Goal: Task Accomplishment & Management: Use online tool/utility

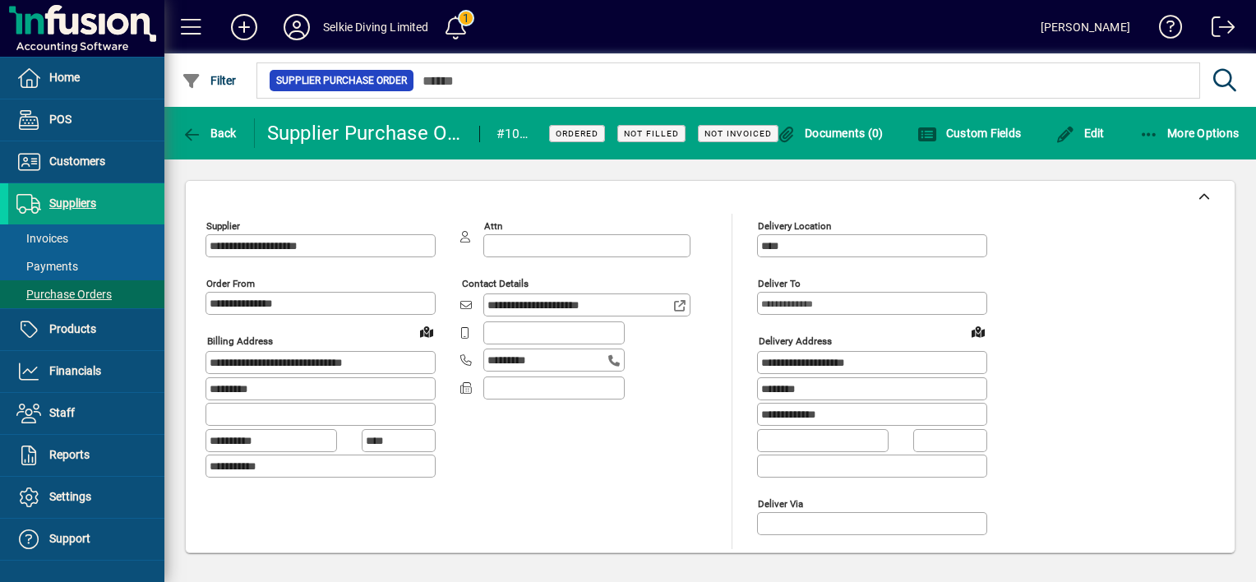
scroll to position [822, 0]
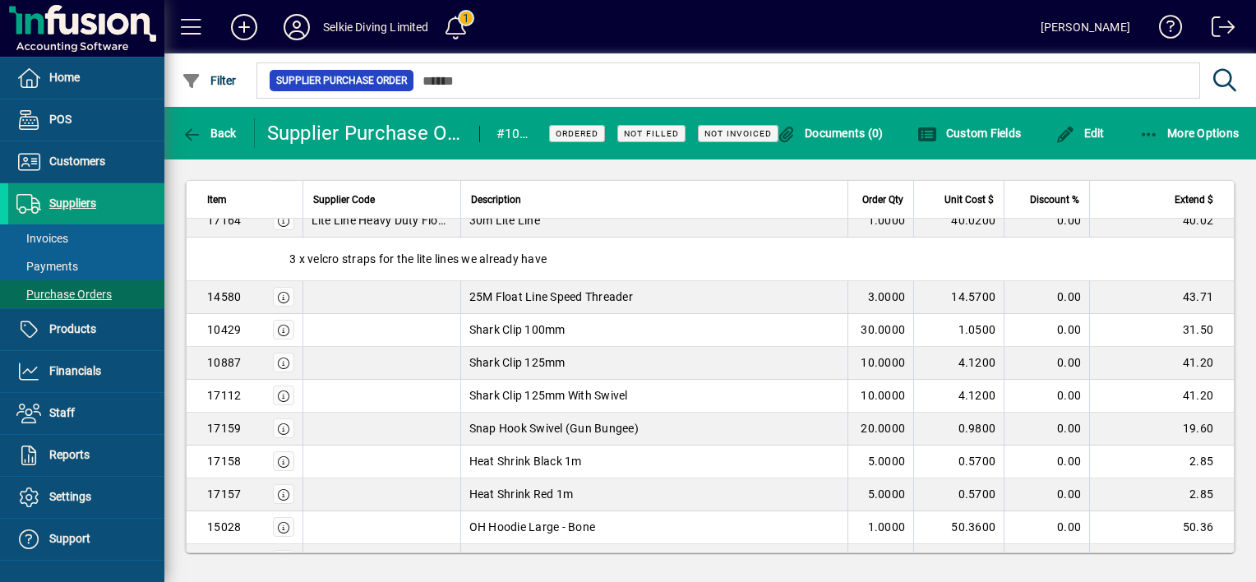
click at [66, 200] on span "Suppliers" at bounding box center [72, 202] width 47 height 13
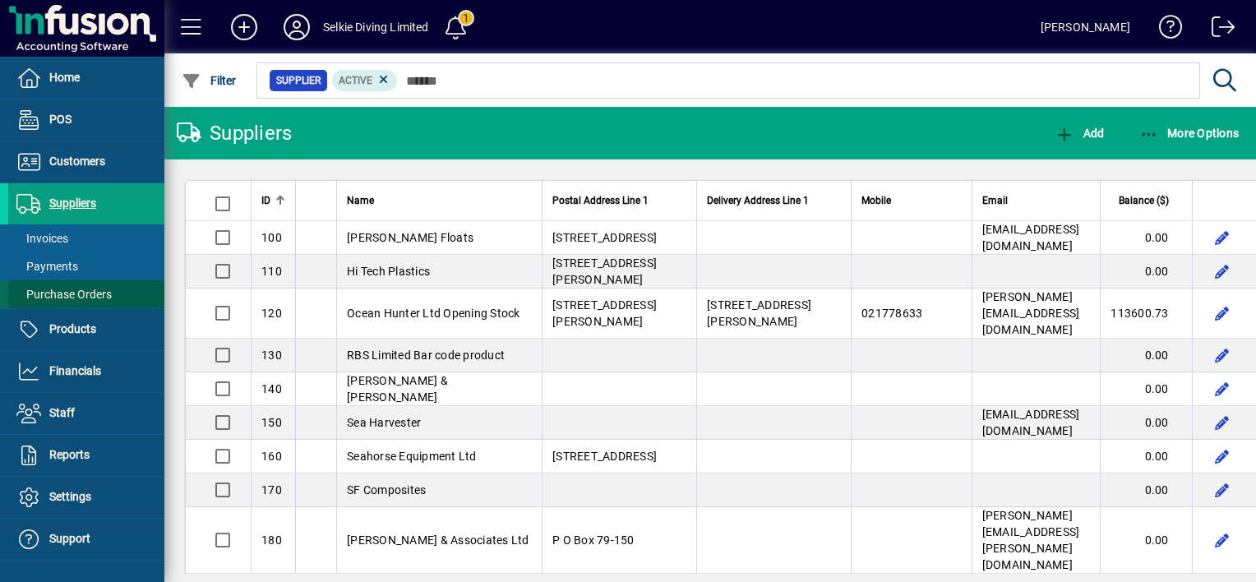
click at [85, 289] on span "Purchase Orders" at bounding box center [63, 294] width 95 height 13
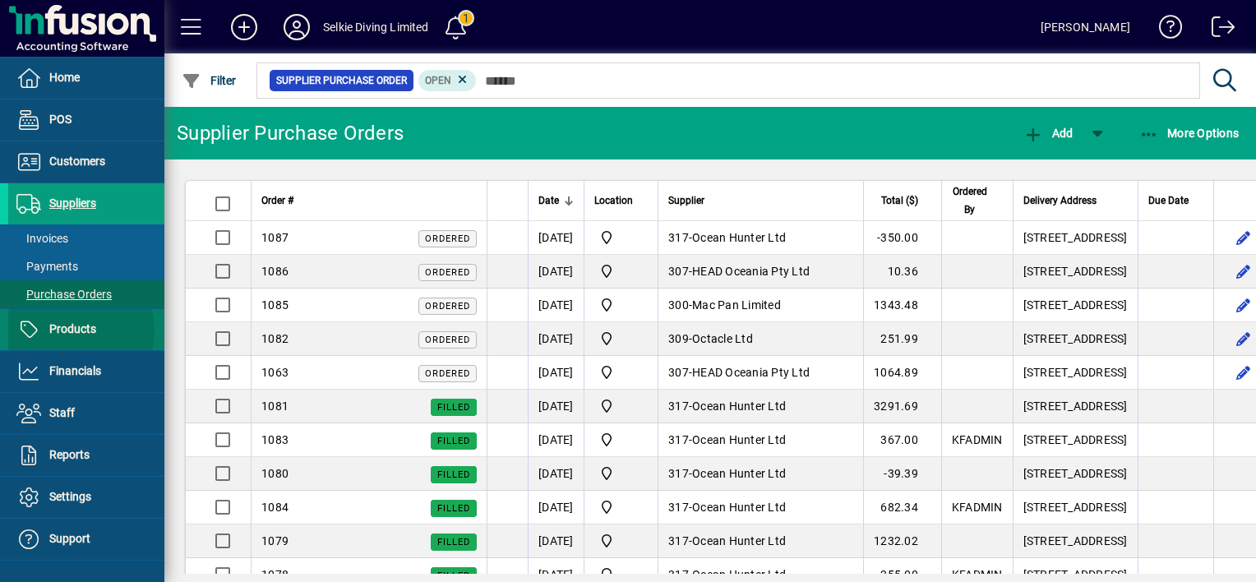
click at [69, 330] on span "Products" at bounding box center [72, 328] width 47 height 13
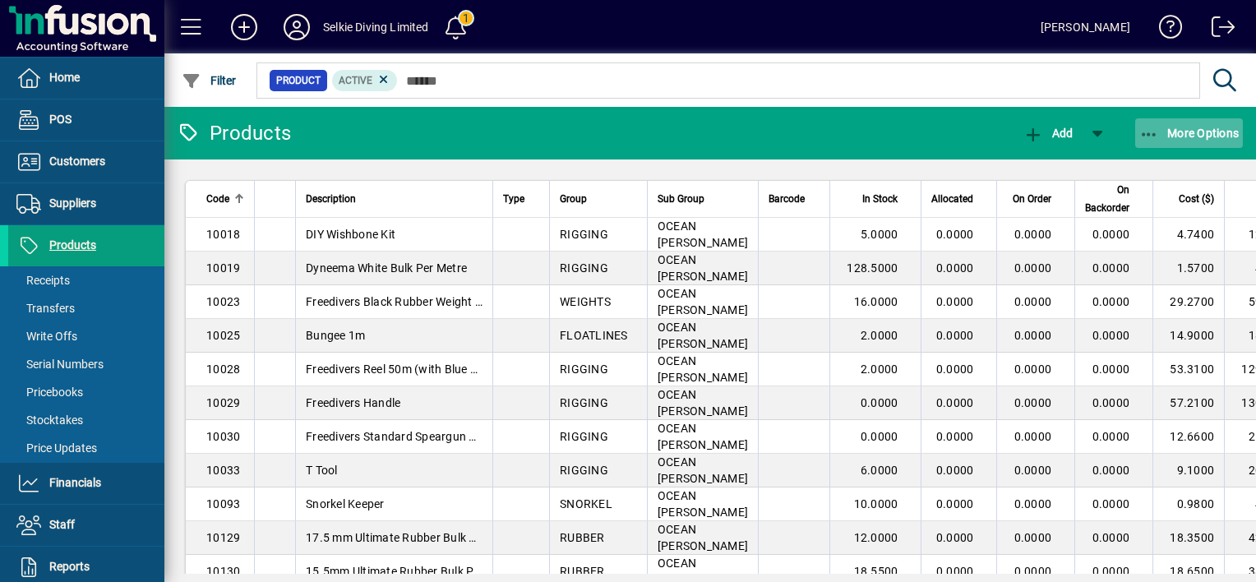
click at [1144, 144] on span "button" at bounding box center [1189, 132] width 109 height 39
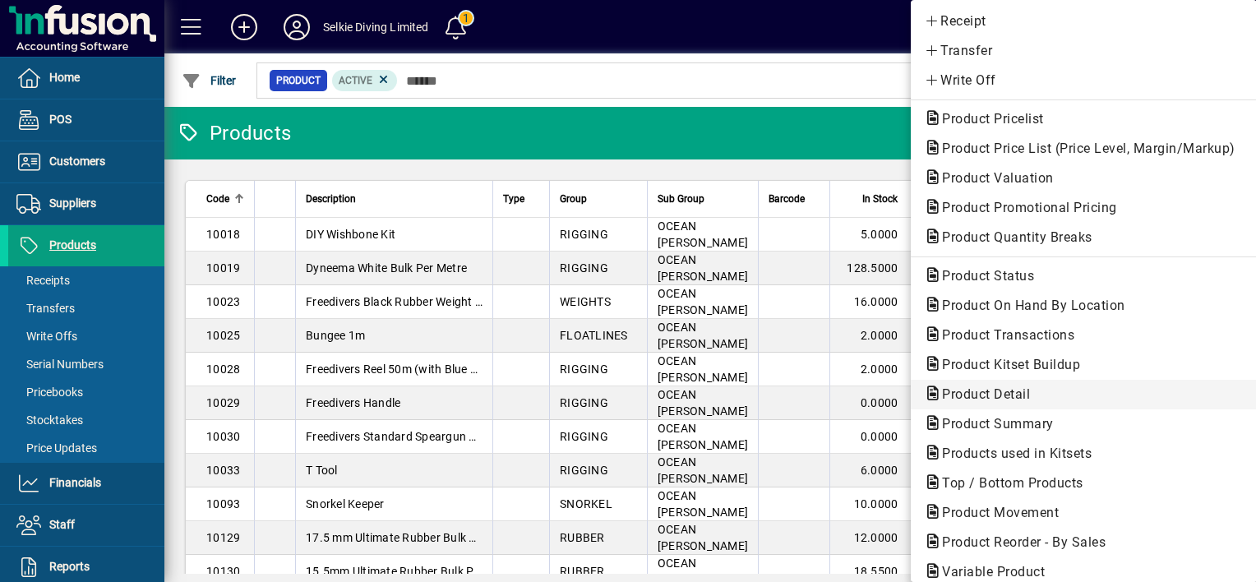
scroll to position [82, 0]
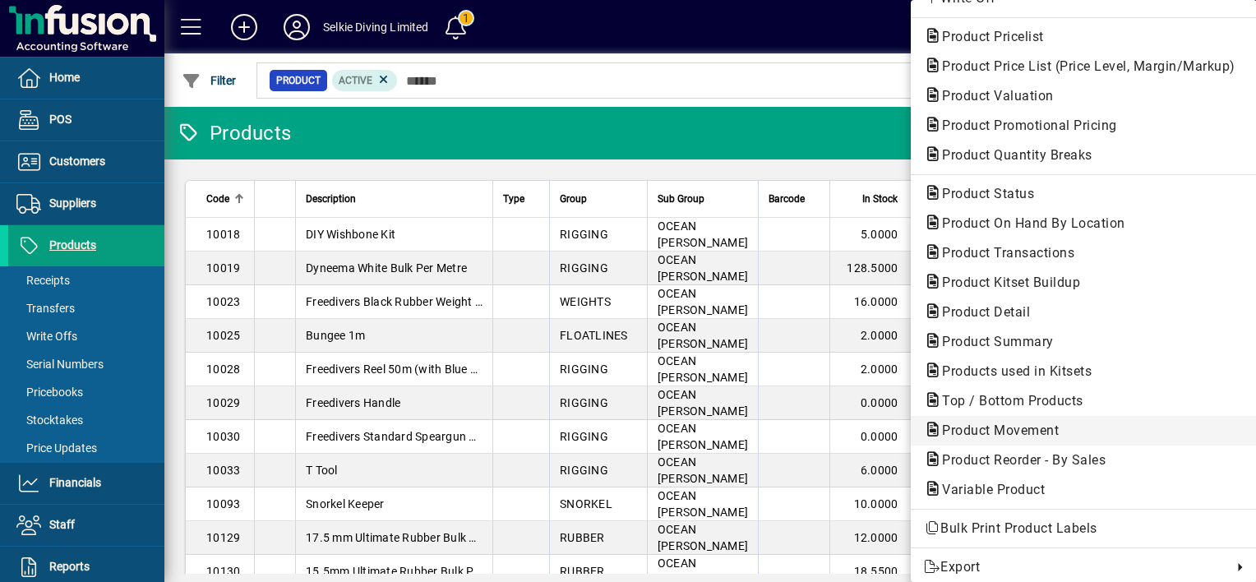
click at [1009, 429] on span "Product Movement" at bounding box center [995, 431] width 143 height 16
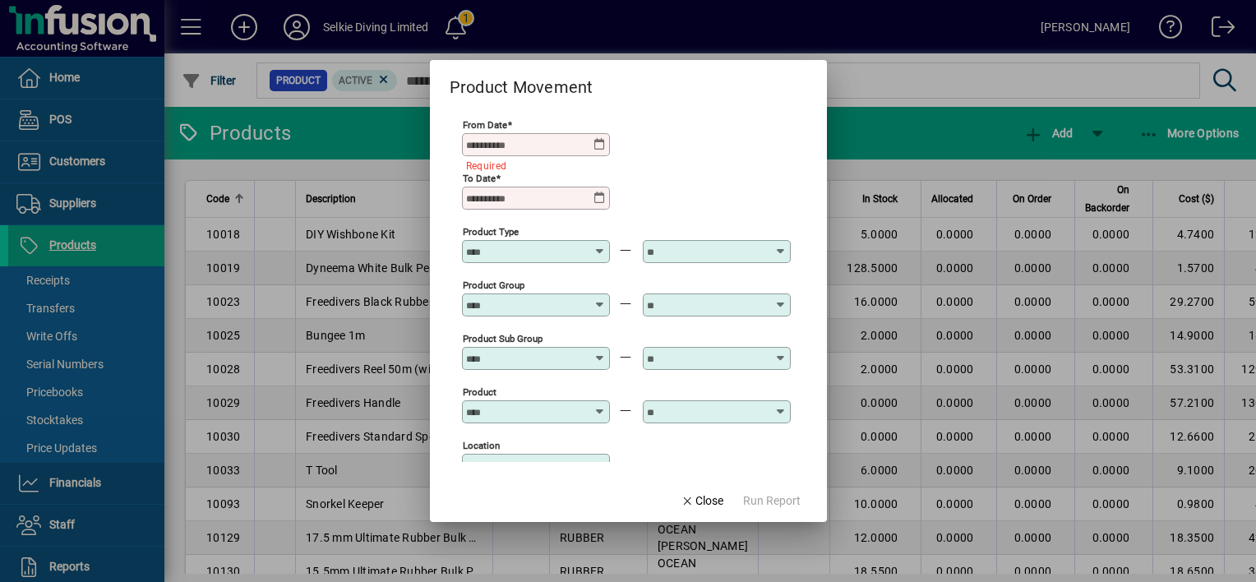
click at [600, 139] on icon at bounding box center [599, 144] width 13 height 13
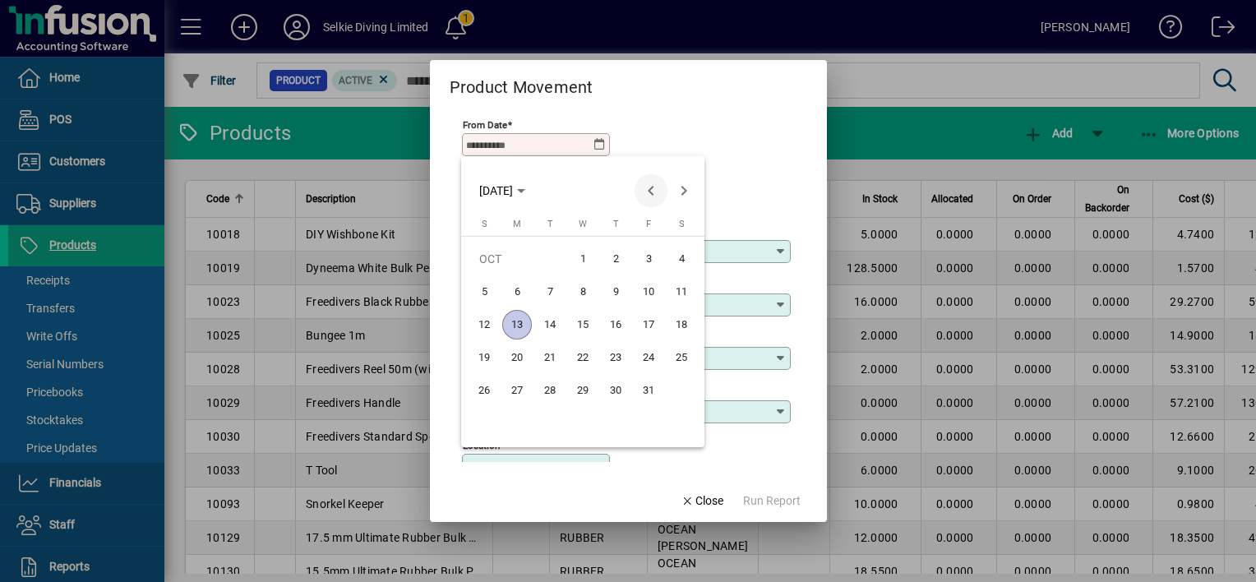
click at [651, 187] on span "Previous month" at bounding box center [651, 190] width 33 height 33
click at [518, 385] on span "22" at bounding box center [517, 391] width 30 height 30
type input "**********"
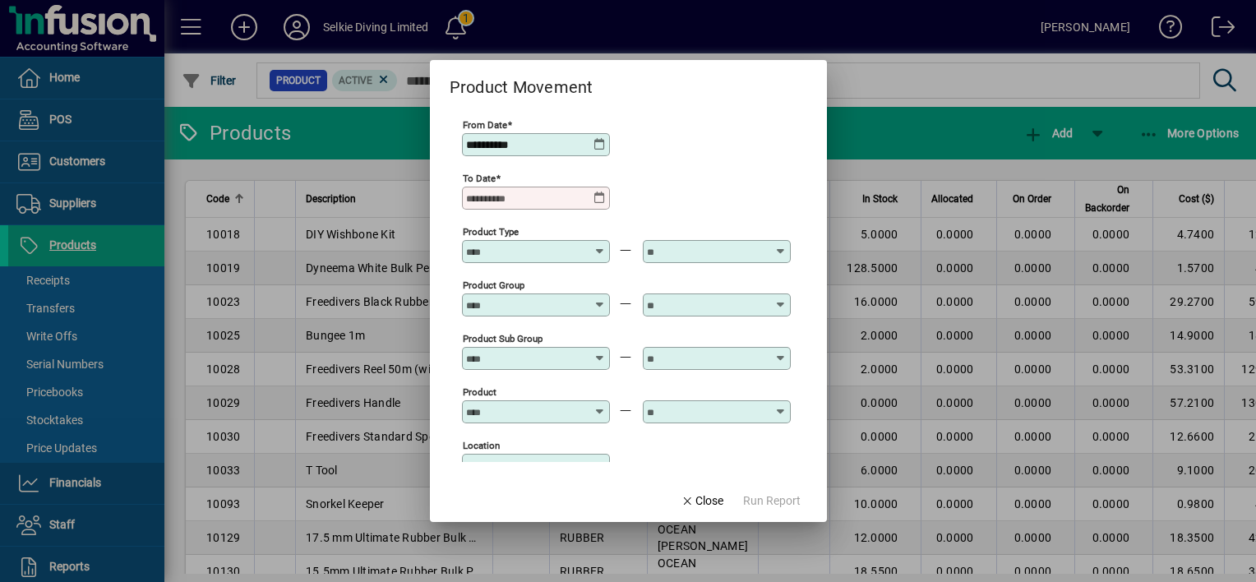
click at [603, 194] on icon at bounding box center [599, 198] width 13 height 13
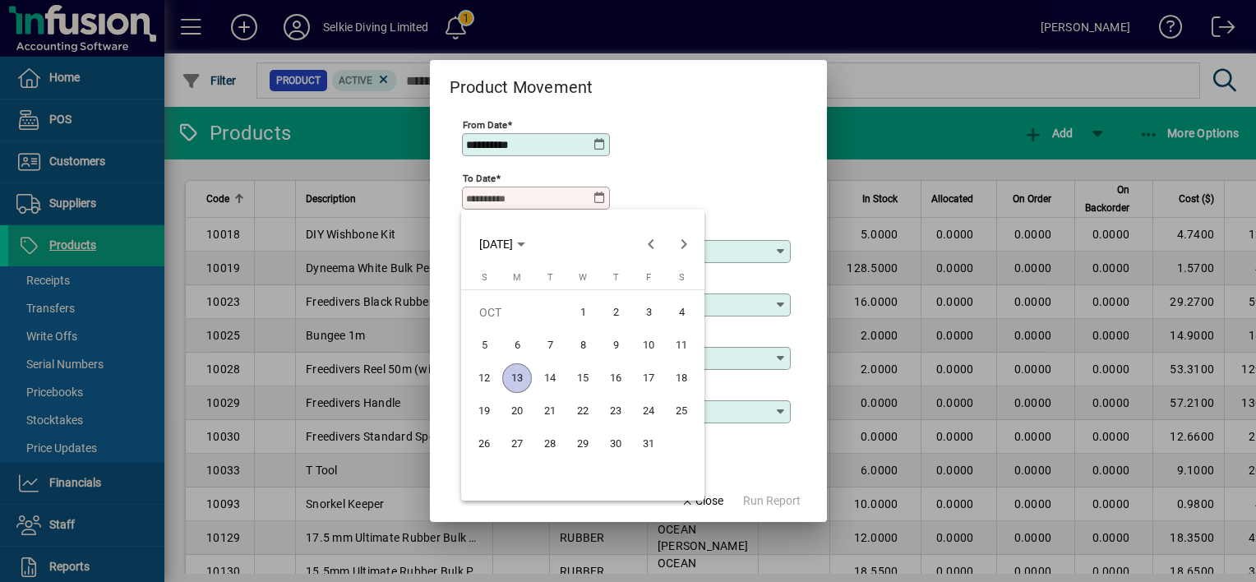
click at [515, 379] on span "13" at bounding box center [517, 378] width 30 height 30
type input "**********"
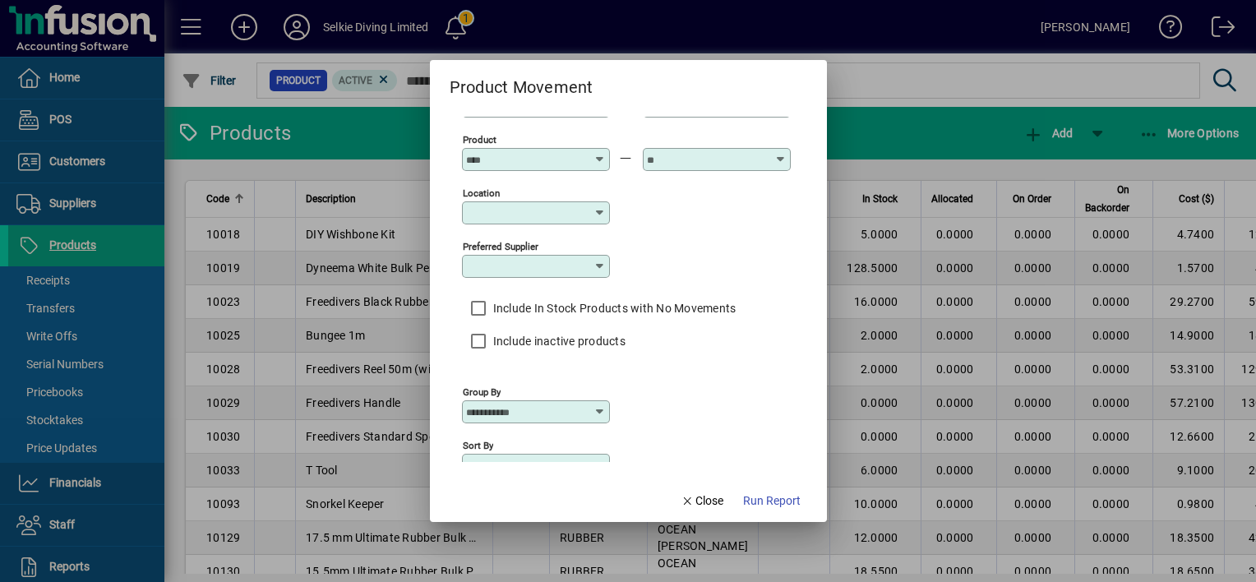
scroll to position [284, 0]
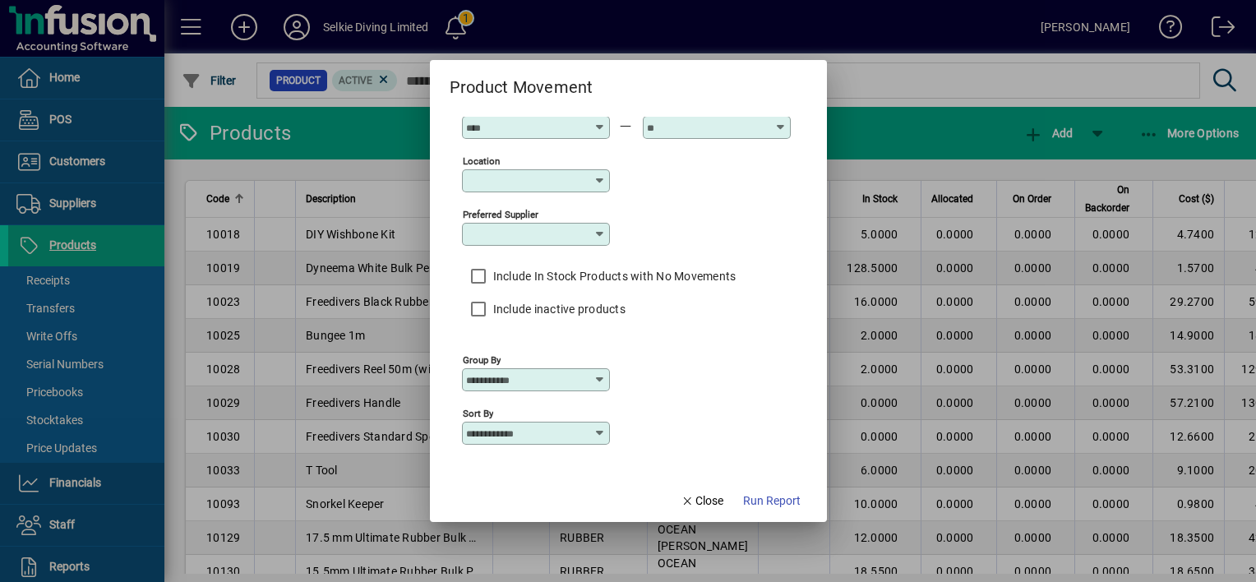
click at [570, 276] on label "Include In Stock Products with No Movements" at bounding box center [613, 276] width 247 height 16
click at [537, 276] on label "Include In Stock Products with No Movements" at bounding box center [613, 276] width 247 height 16
click at [764, 502] on span "Run Report" at bounding box center [772, 500] width 58 height 17
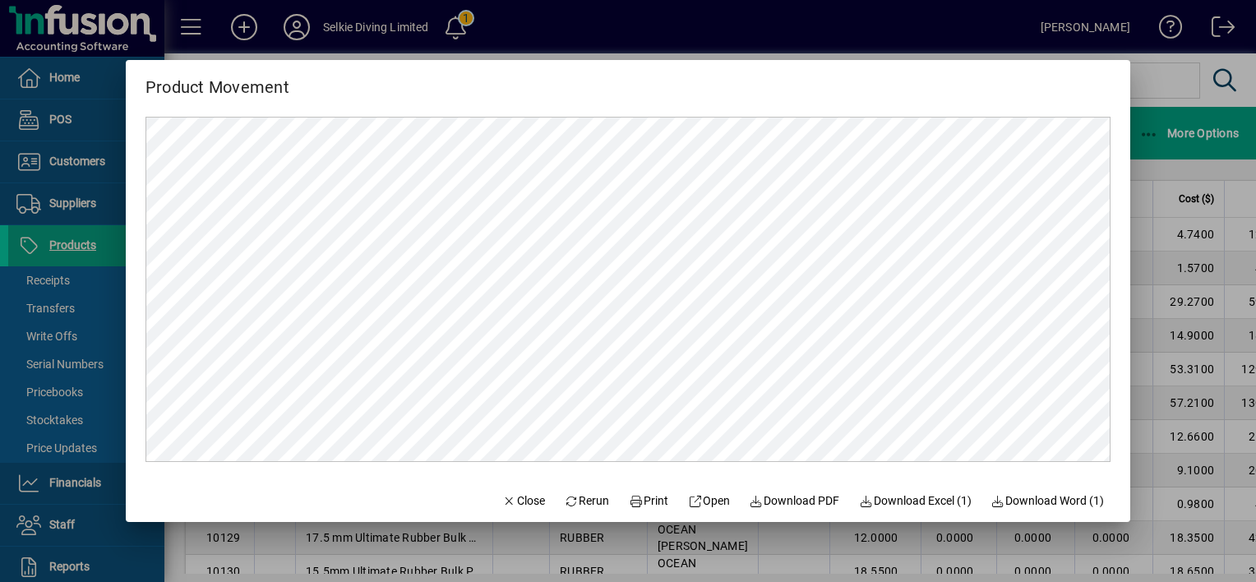
scroll to position [0, 0]
click at [516, 501] on span "Close" at bounding box center [523, 500] width 43 height 17
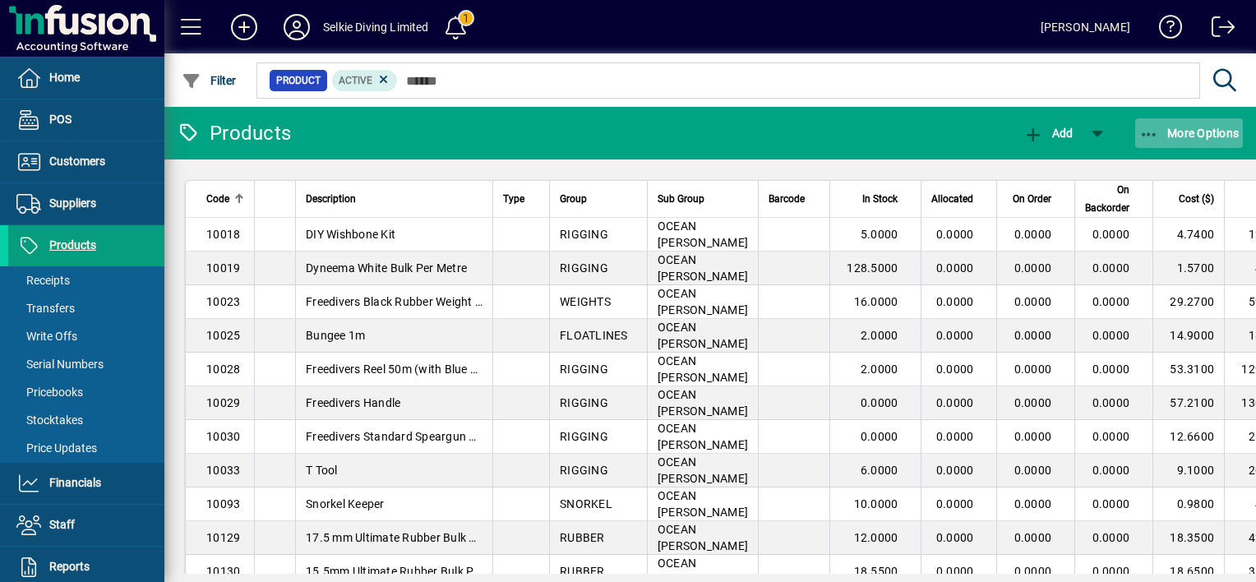
click at [1142, 131] on icon "button" at bounding box center [1149, 135] width 21 height 16
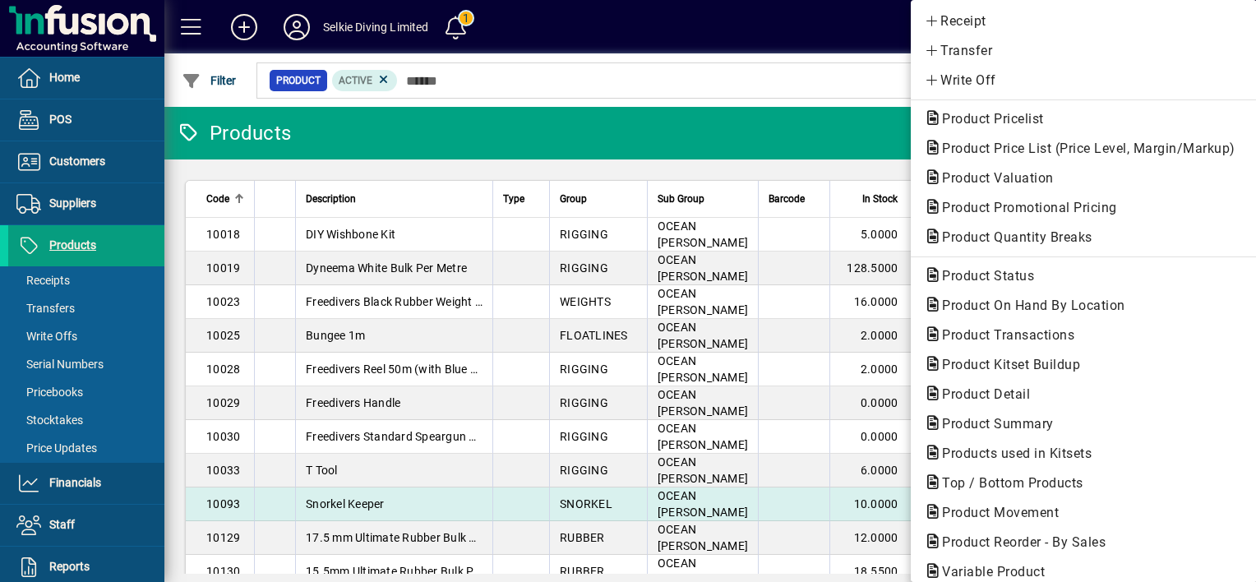
click at [1036, 513] on span "Product Movement" at bounding box center [995, 513] width 143 height 16
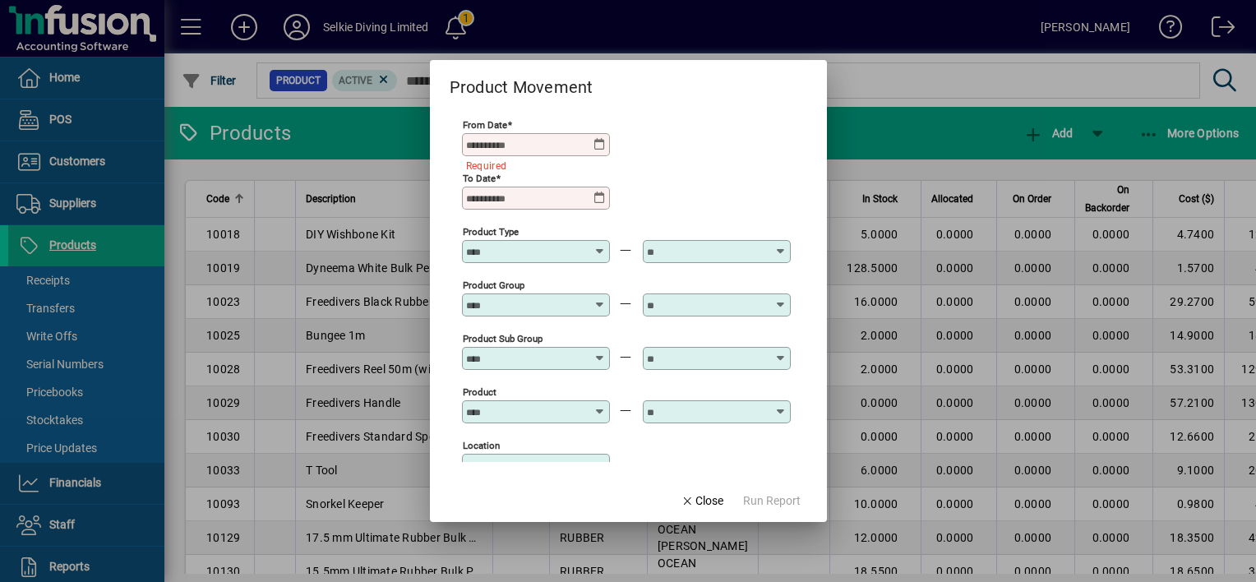
click at [597, 148] on icon at bounding box center [599, 144] width 13 height 13
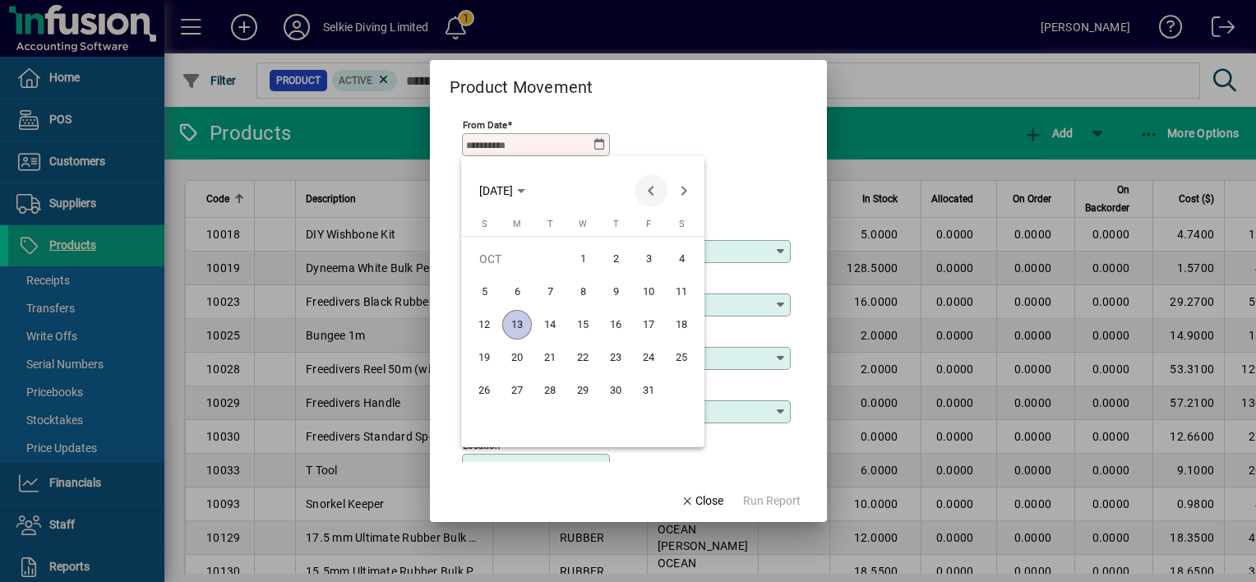
click at [650, 191] on span "Previous month" at bounding box center [651, 190] width 33 height 33
click at [518, 394] on span "22" at bounding box center [517, 391] width 30 height 30
type input "**********"
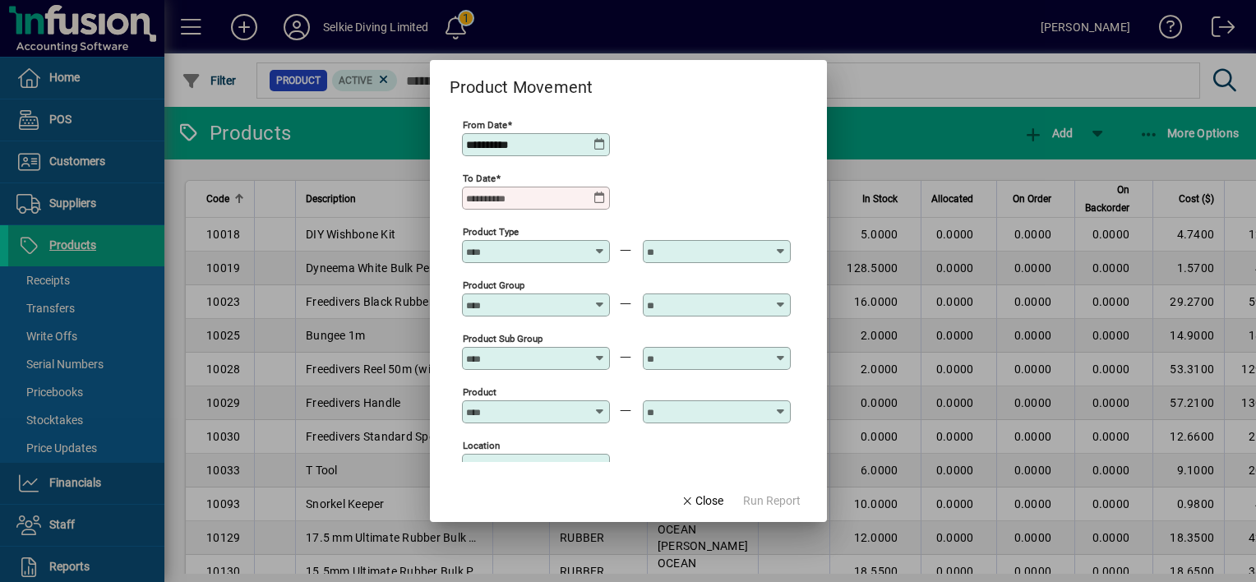
click at [556, 196] on input "To Date" at bounding box center [529, 198] width 127 height 13
click at [598, 190] on div "To Date" at bounding box center [536, 198] width 148 height 23
click at [607, 196] on div at bounding box center [537, 198] width 143 height 13
click at [602, 196] on icon at bounding box center [599, 198] width 13 height 13
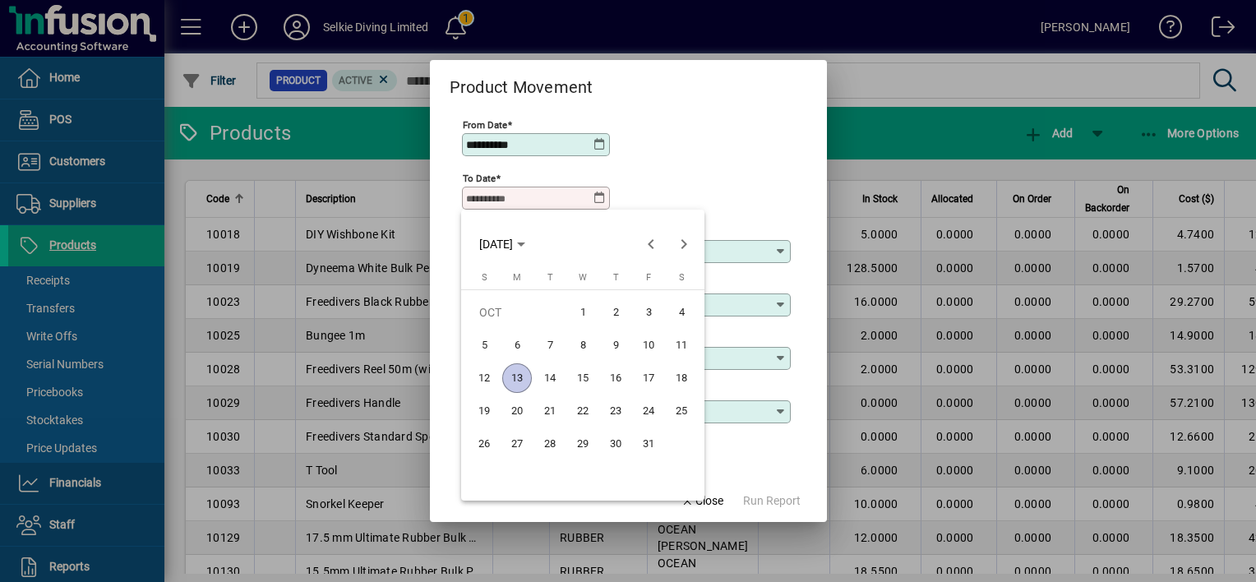
click at [517, 376] on span "13" at bounding box center [517, 378] width 30 height 30
type input "**********"
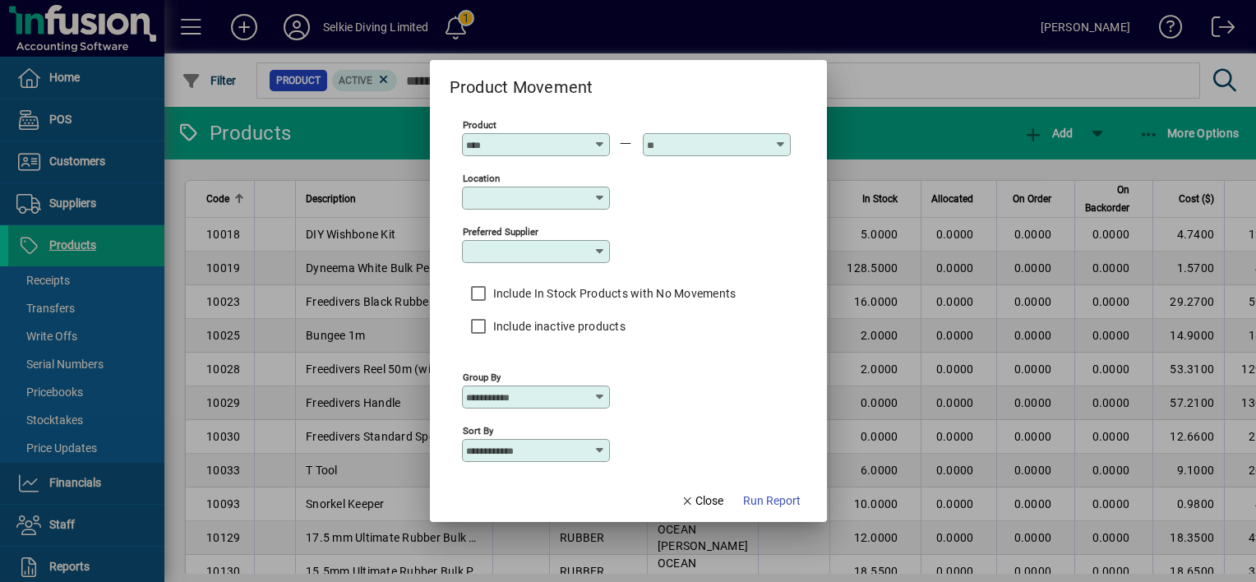
scroll to position [284, 0]
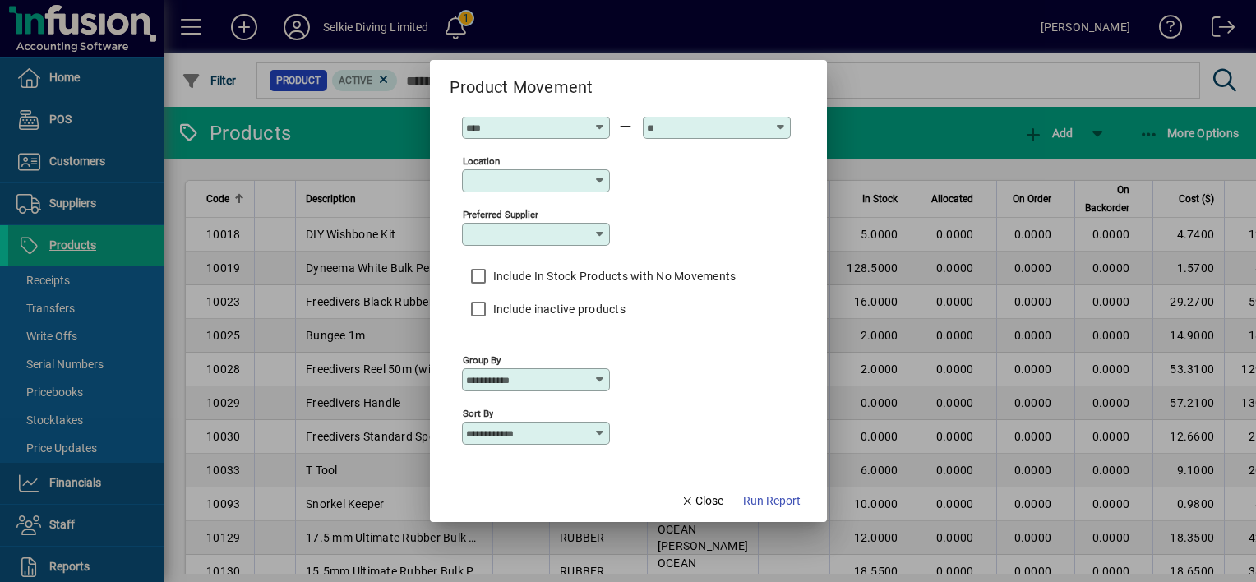
click at [602, 381] on icon at bounding box center [599, 379] width 13 height 13
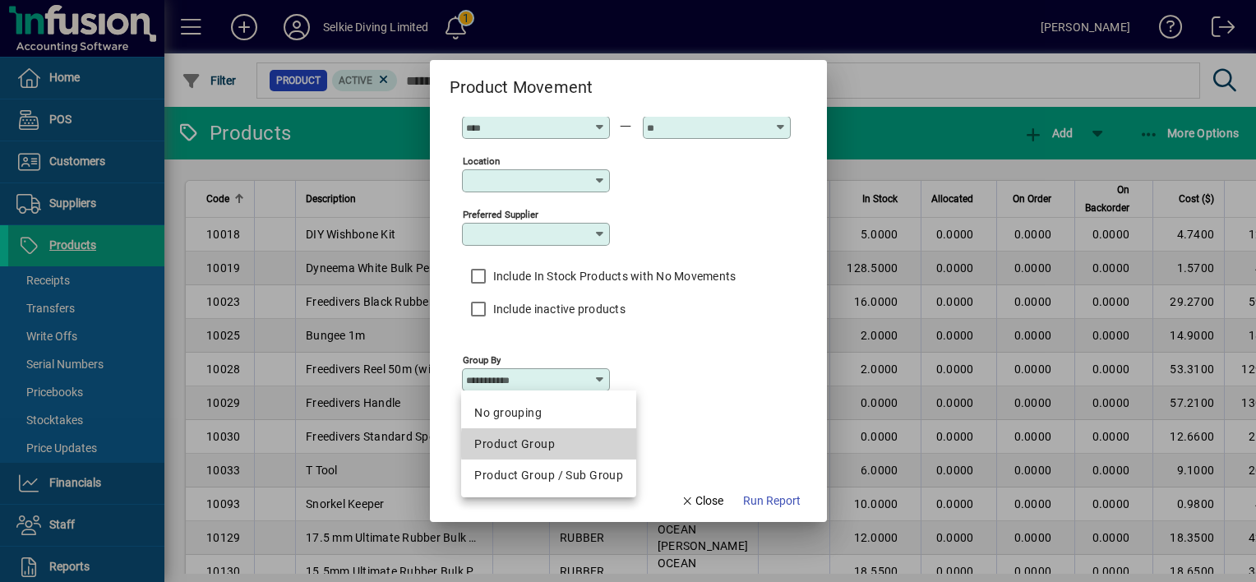
click at [565, 445] on div "Product Group" at bounding box center [548, 444] width 149 height 17
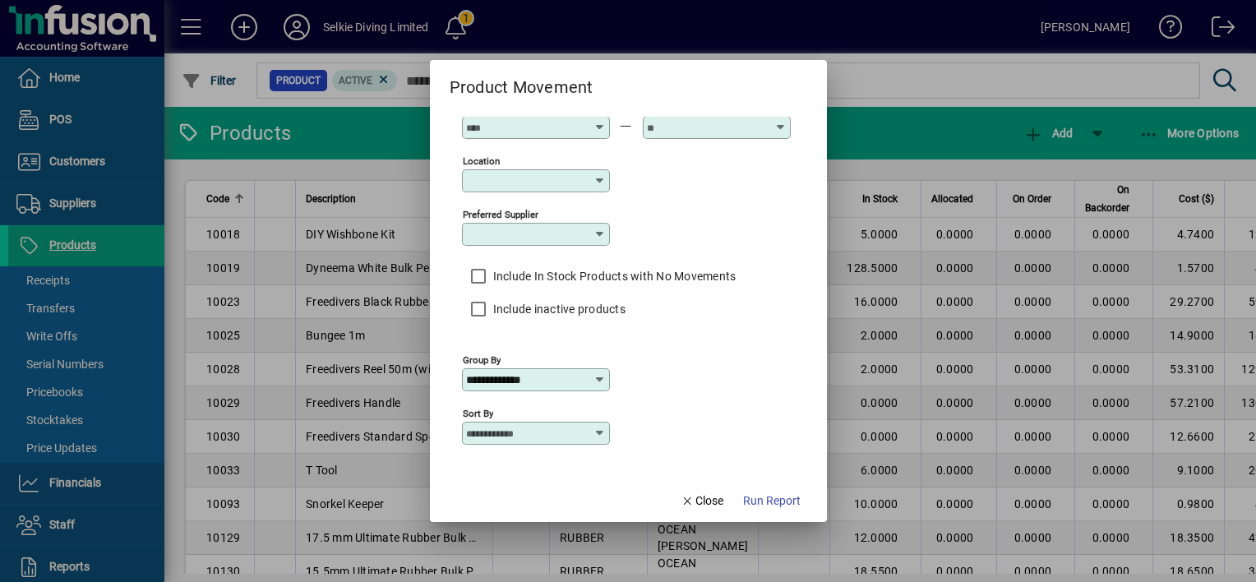
click at [598, 381] on icon at bounding box center [599, 379] width 13 height 13
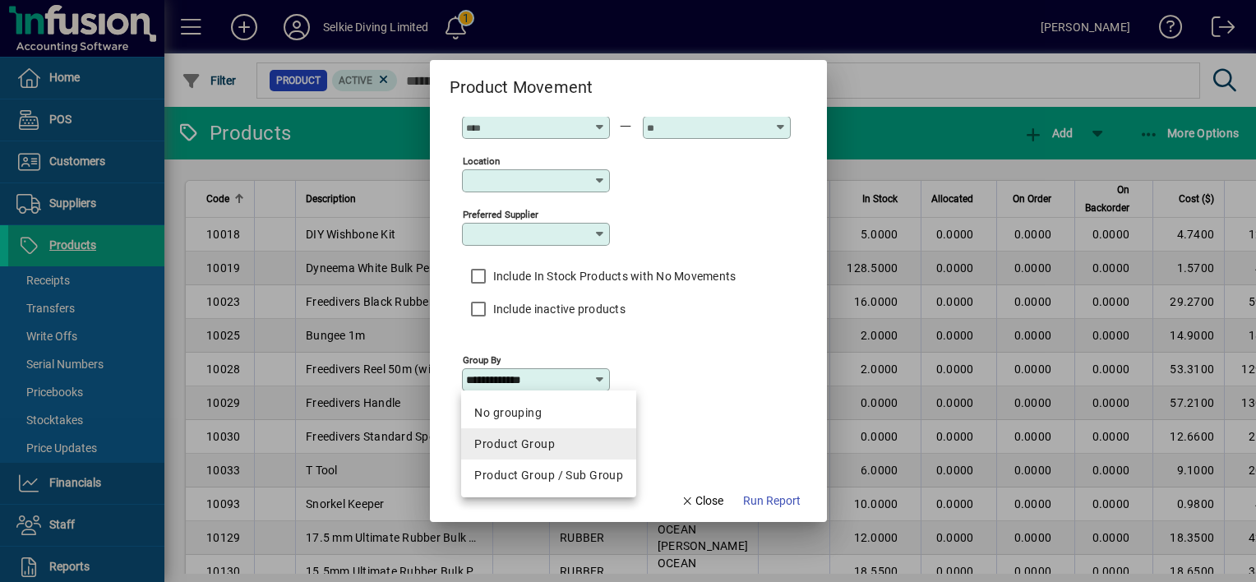
click at [552, 434] on mat-option "Product Group" at bounding box center [548, 443] width 175 height 31
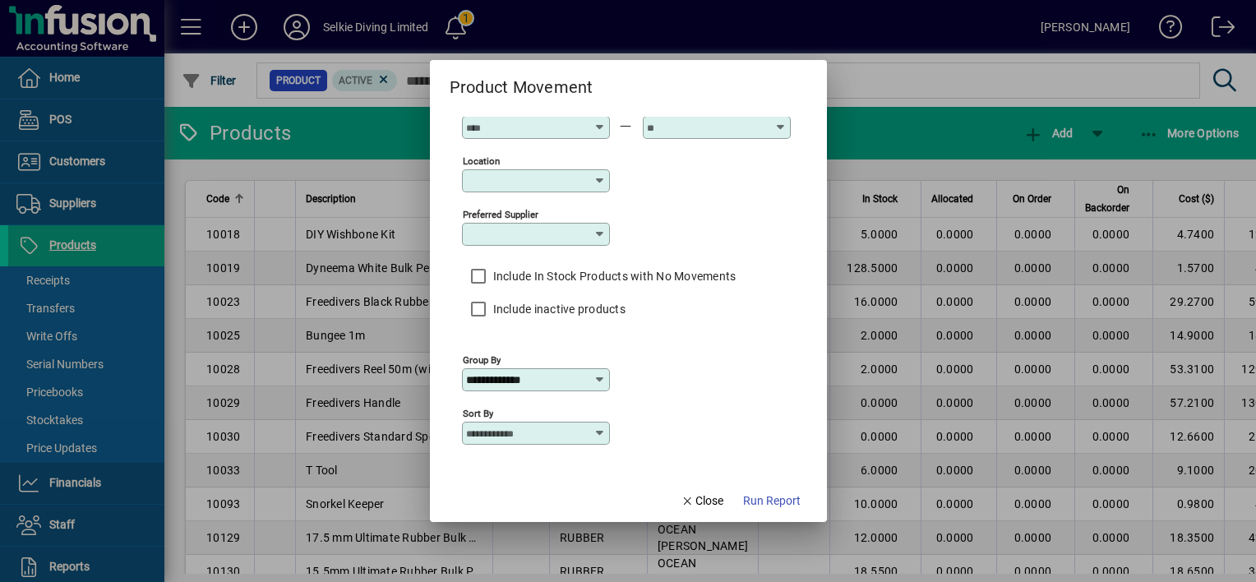
click at [602, 381] on icon at bounding box center [599, 379] width 13 height 13
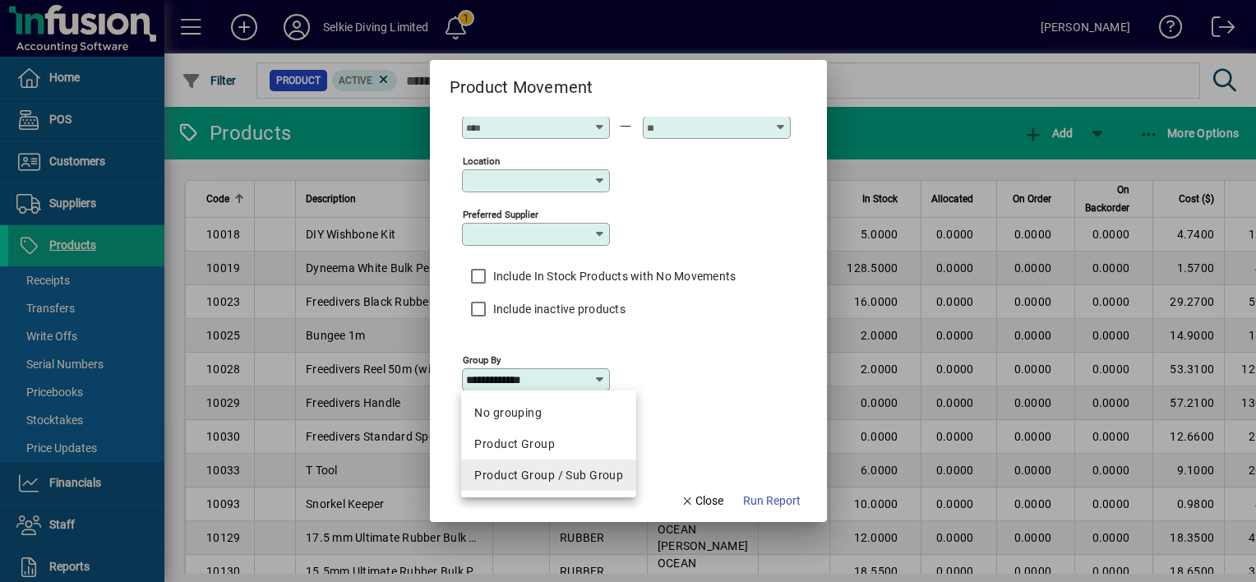
click at [562, 473] on div "Product Group / Sub Group" at bounding box center [548, 475] width 149 height 17
type input "**********"
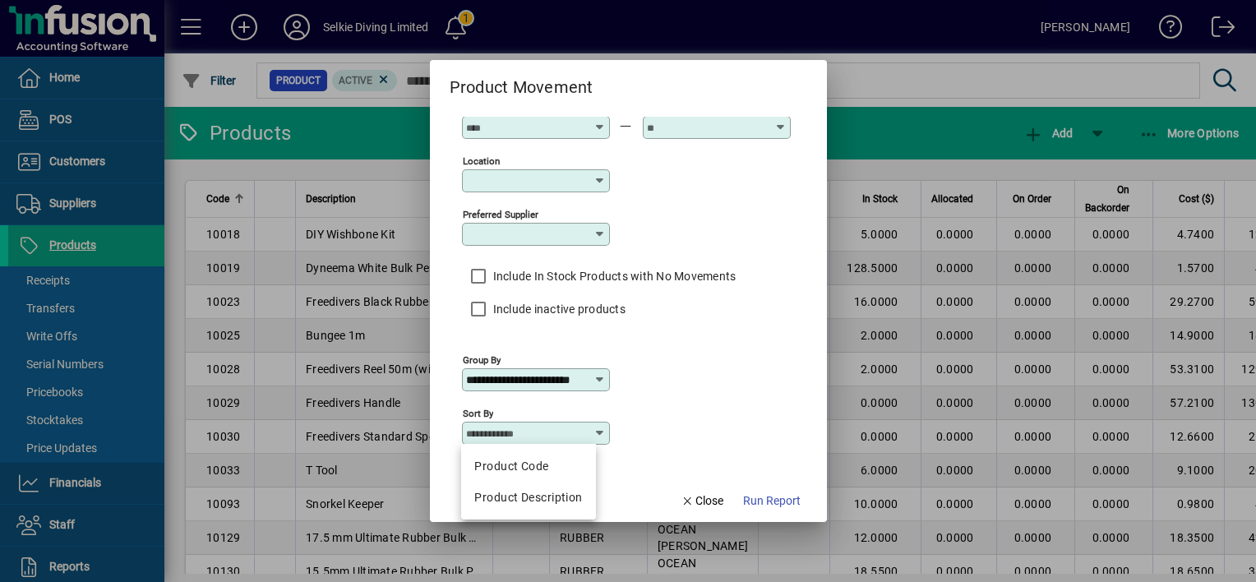
scroll to position [0, 0]
click at [566, 430] on input "Sort By" at bounding box center [529, 433] width 127 height 13
click at [638, 434] on div "Sort By" at bounding box center [626, 431] width 329 height 53
click at [753, 499] on span "Run Report" at bounding box center [772, 500] width 58 height 17
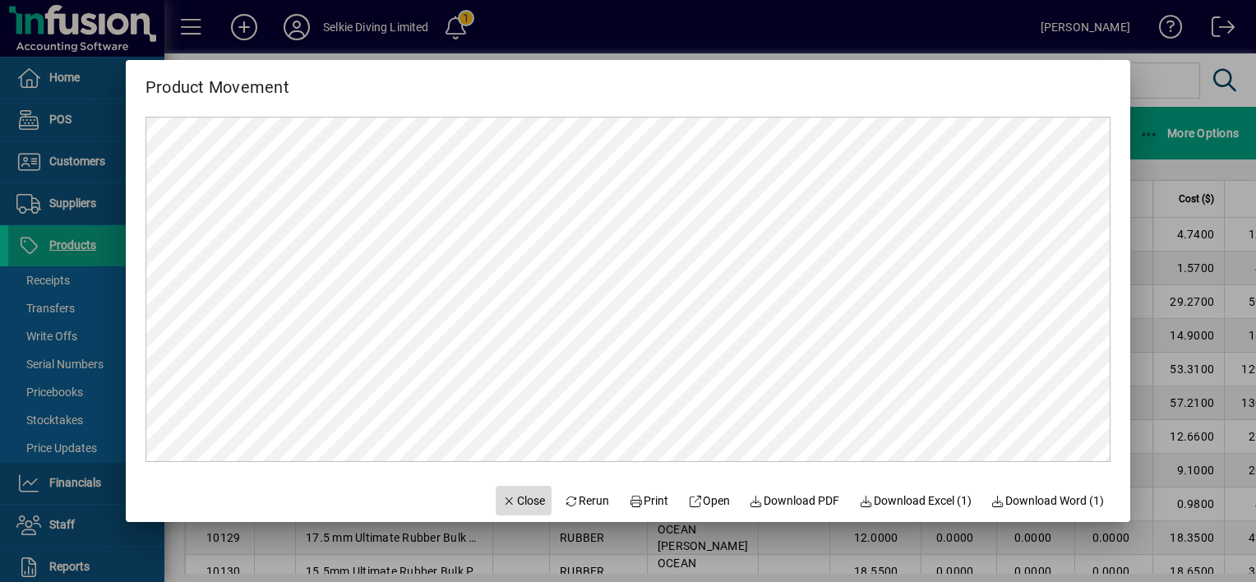
click at [509, 503] on span "Close" at bounding box center [523, 500] width 43 height 17
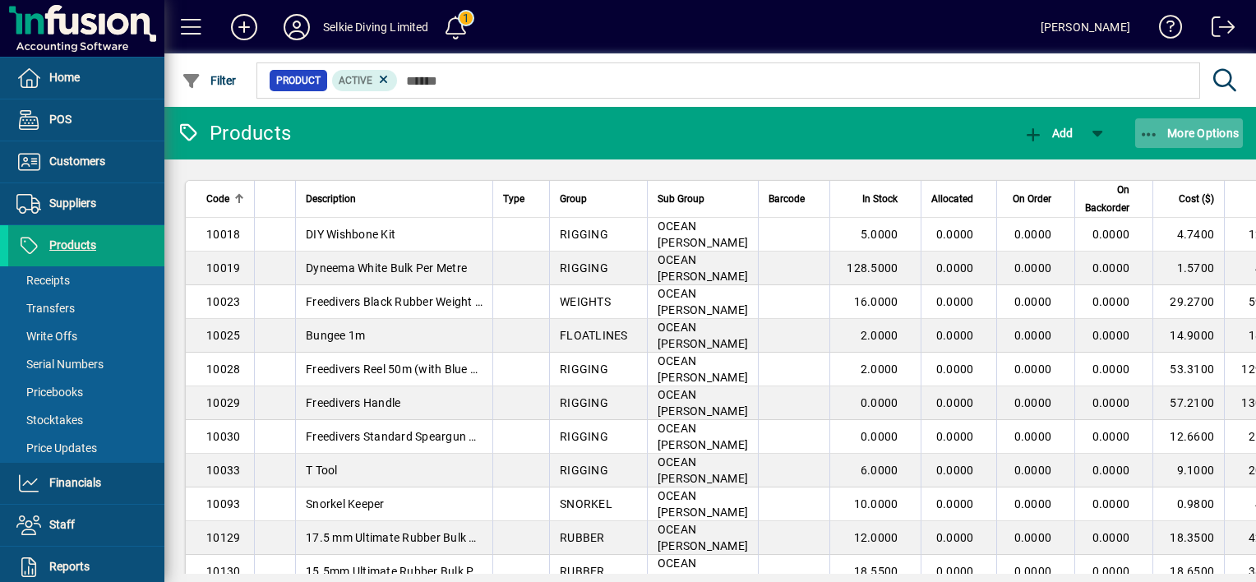
click at [1155, 122] on span "button" at bounding box center [1189, 132] width 109 height 39
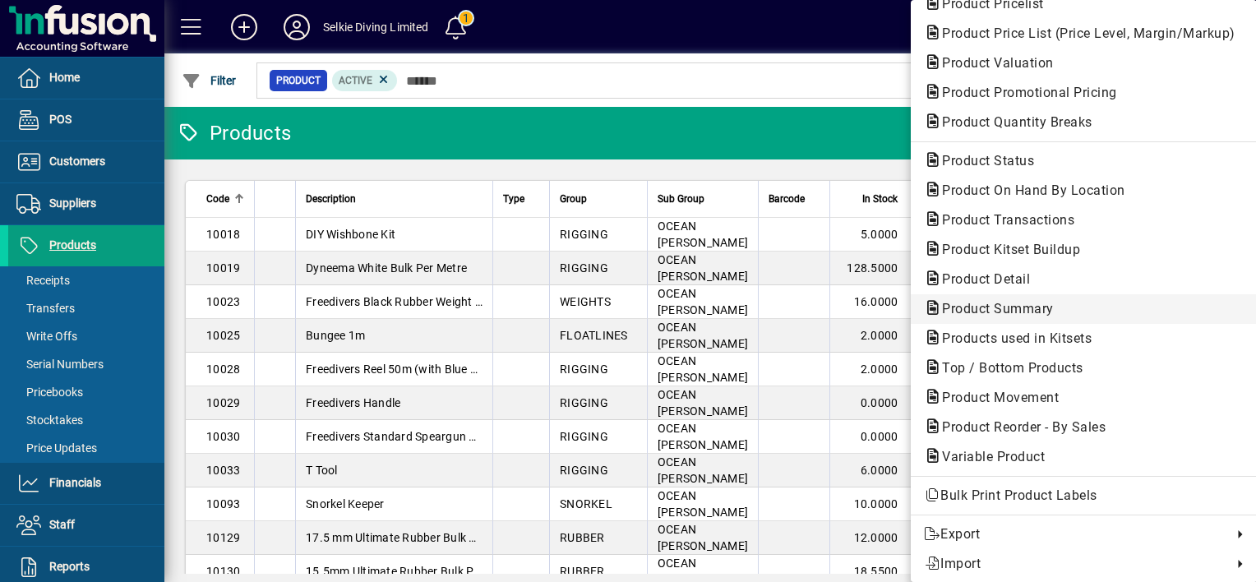
scroll to position [118, 0]
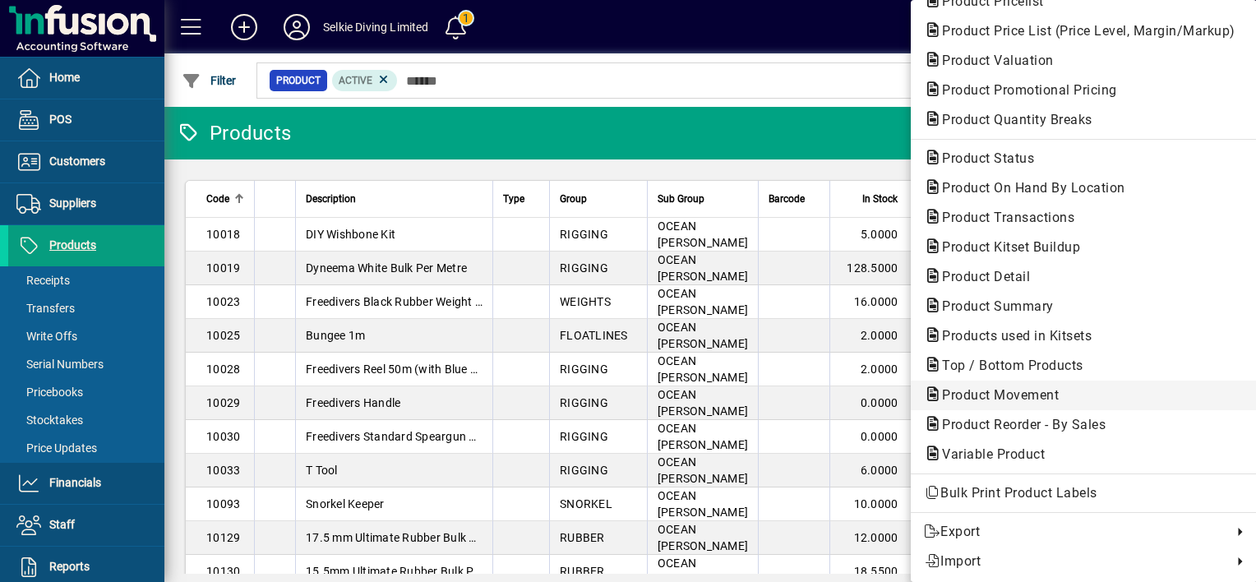
click at [973, 396] on span "Product Movement" at bounding box center [995, 395] width 143 height 16
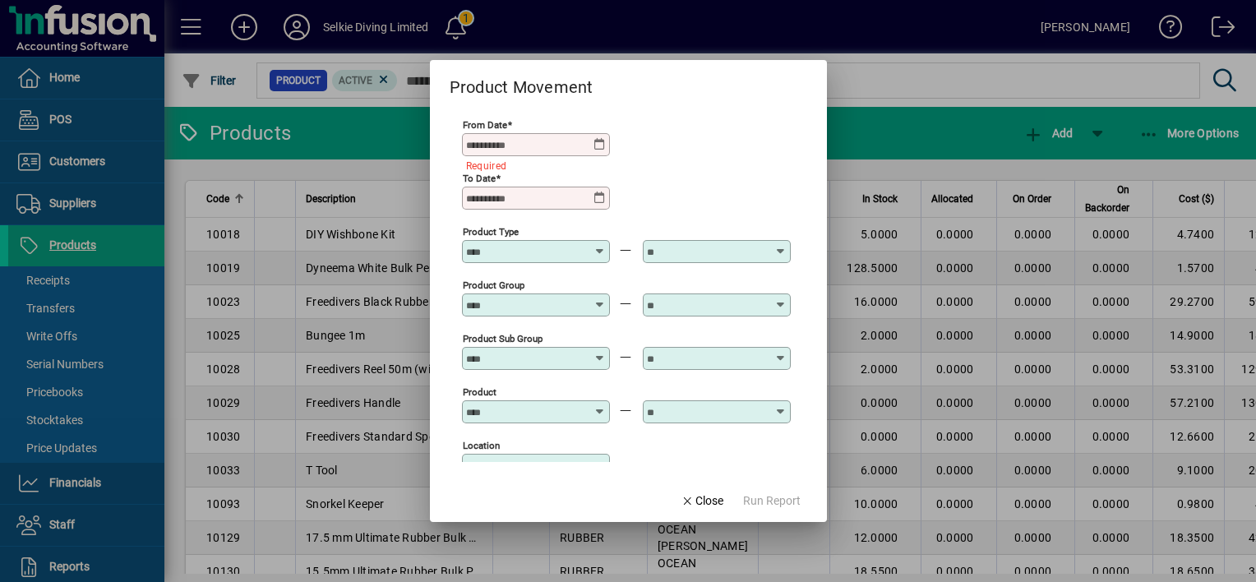
click at [598, 144] on icon at bounding box center [599, 144] width 13 height 13
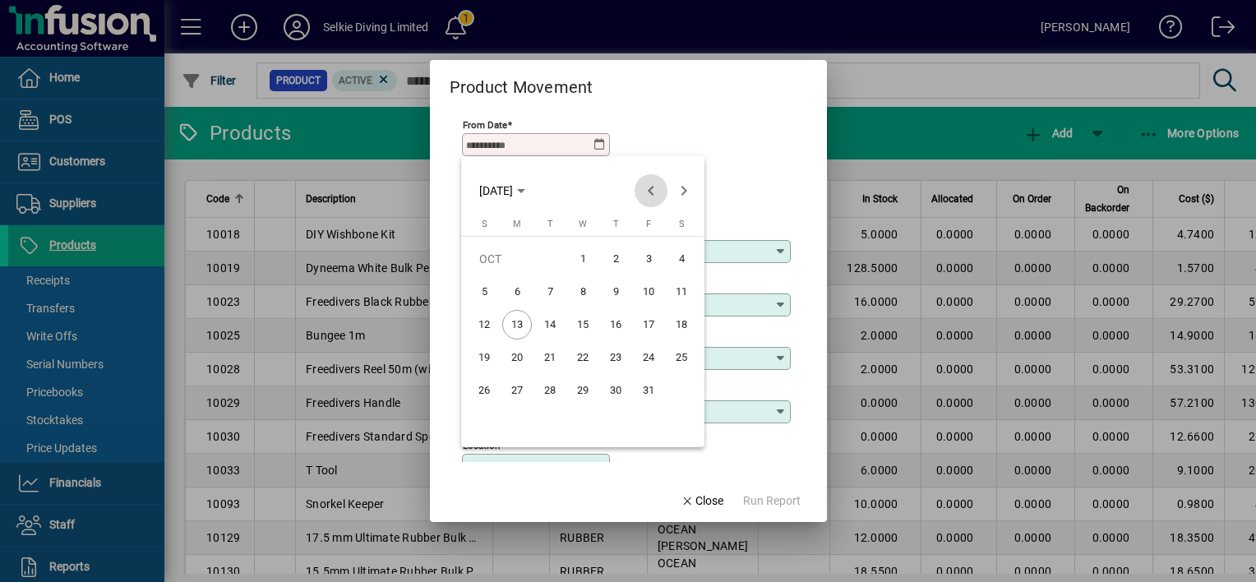
click at [651, 189] on span "Previous month" at bounding box center [651, 190] width 33 height 33
drag, startPoint x: 515, startPoint y: 394, endPoint x: 523, endPoint y: 386, distance: 11.1
click at [515, 392] on span "22" at bounding box center [517, 391] width 30 height 30
type input "**********"
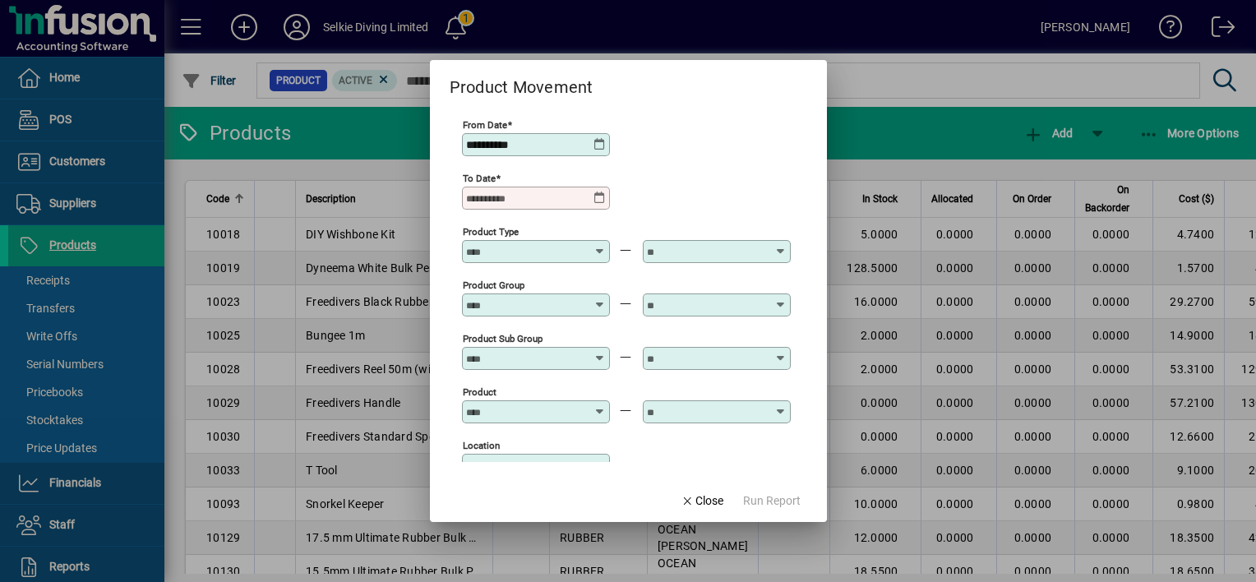
click at [609, 197] on div "To Date" at bounding box center [626, 196] width 329 height 53
click at [603, 197] on icon at bounding box center [599, 198] width 13 height 13
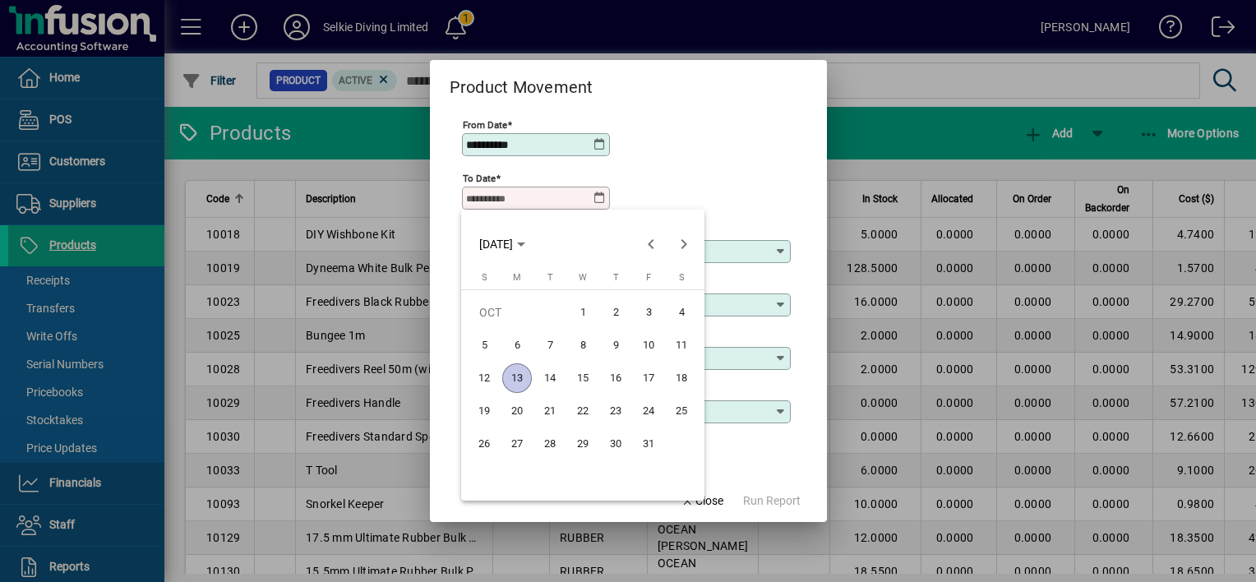
click at [525, 403] on span "20" at bounding box center [517, 411] width 30 height 30
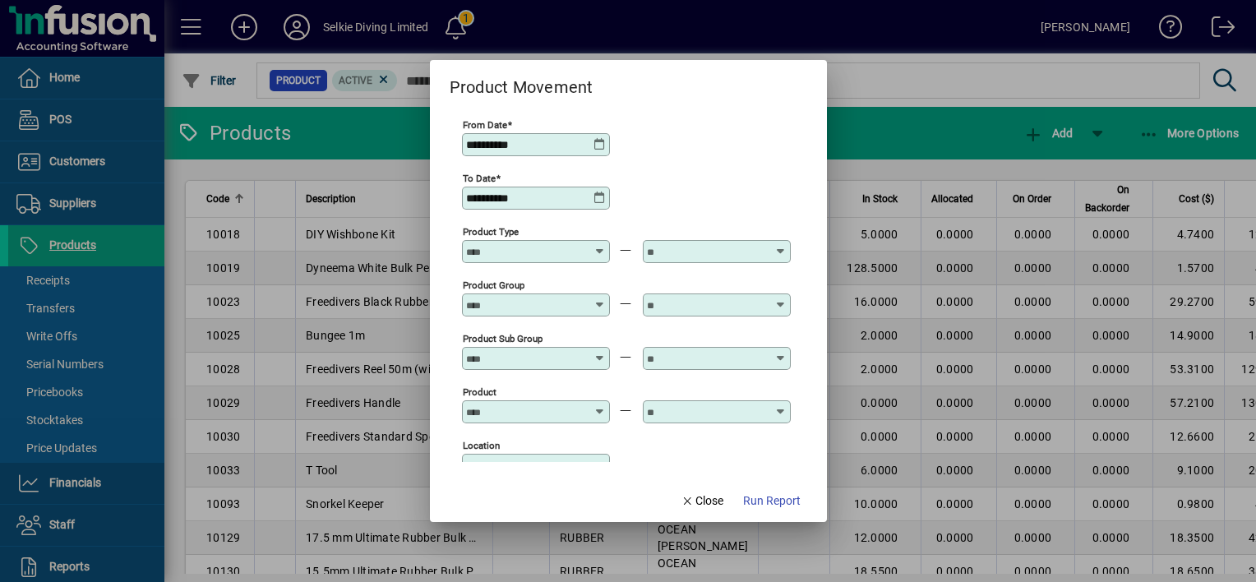
click at [598, 196] on icon at bounding box center [599, 198] width 13 height 13
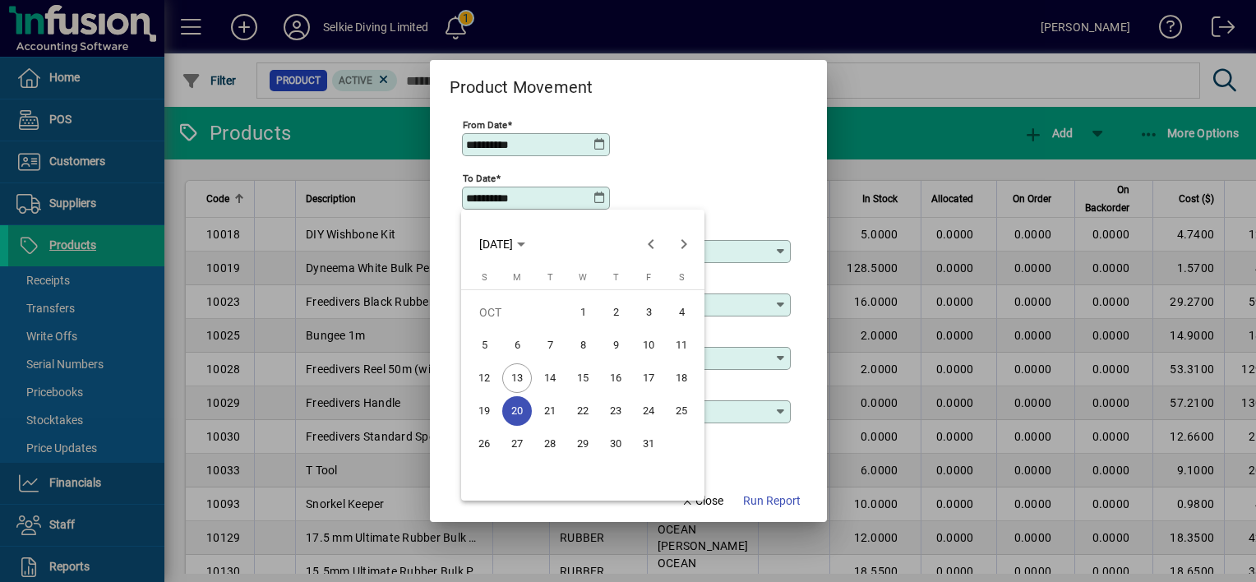
click at [520, 373] on span "13" at bounding box center [517, 378] width 30 height 30
type input "**********"
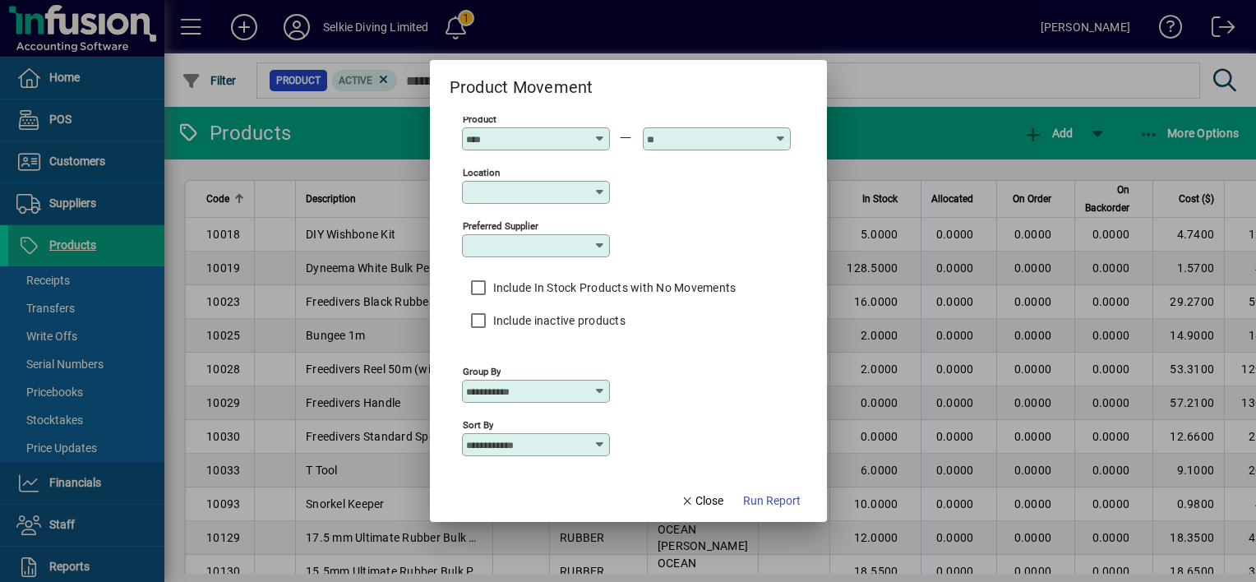
scroll to position [284, 0]
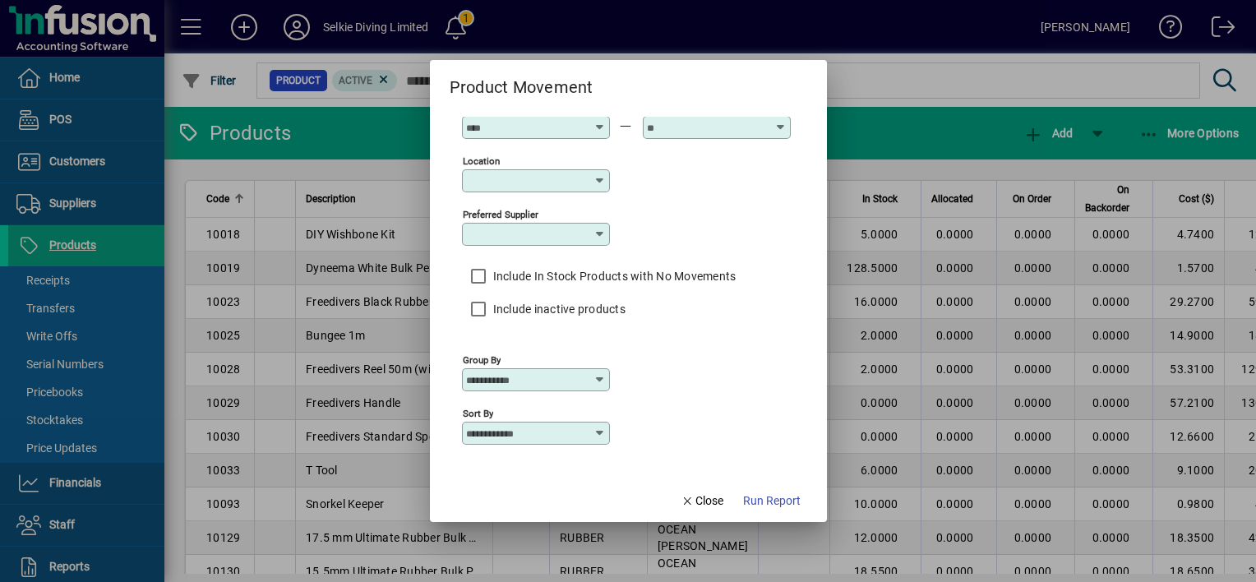
click at [605, 376] on icon at bounding box center [599, 379] width 13 height 13
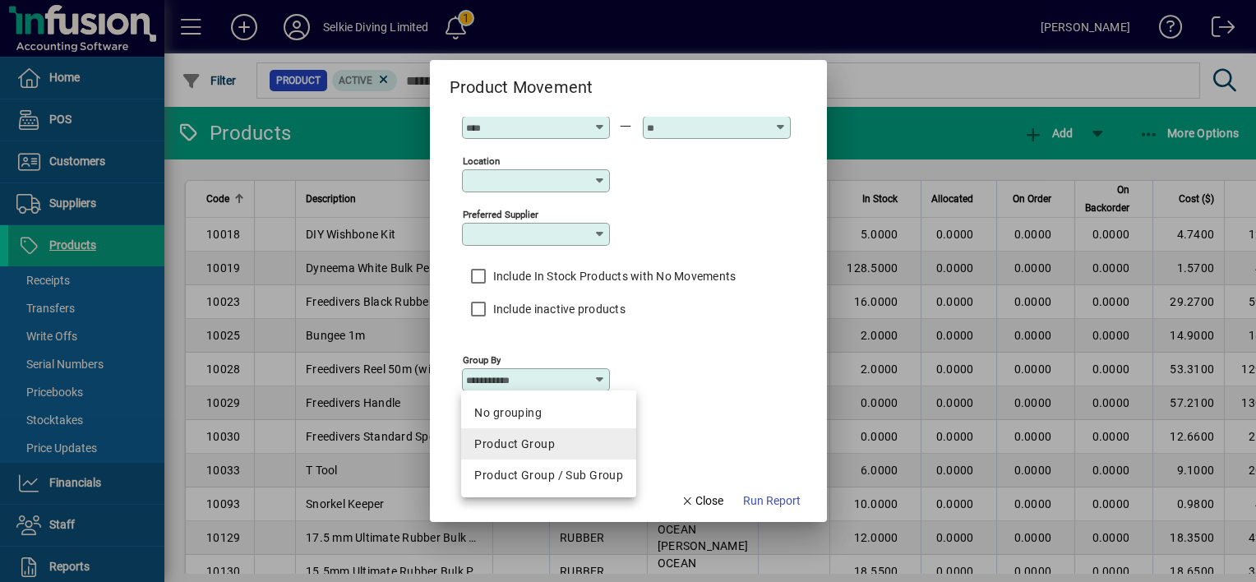
click at [533, 442] on div "Product Group" at bounding box center [548, 444] width 149 height 17
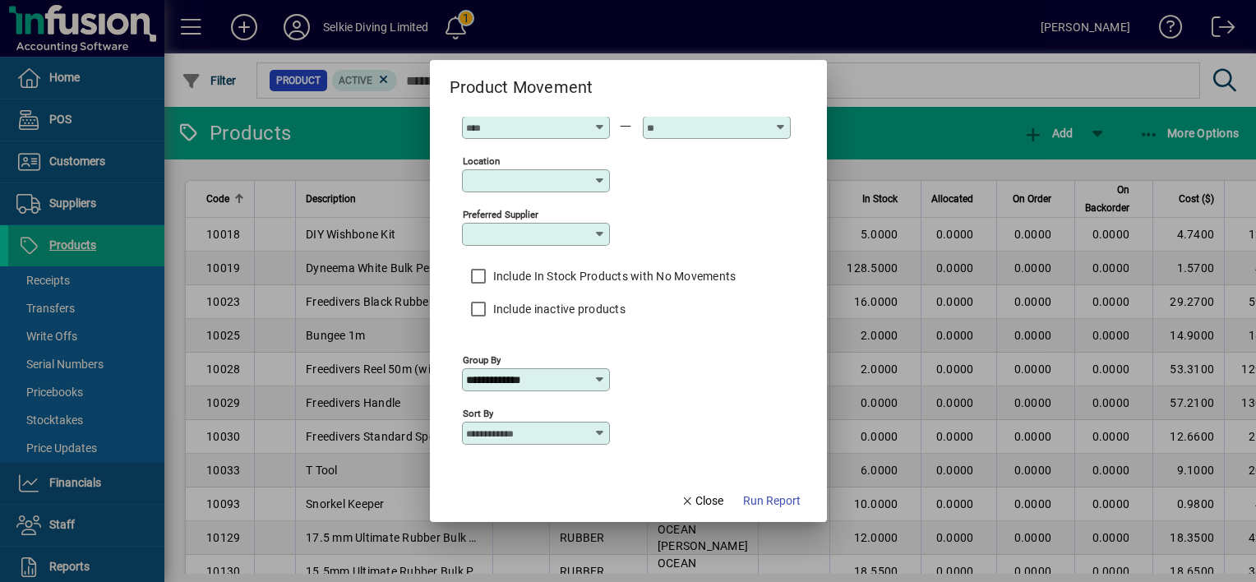
click at [587, 368] on div "**********" at bounding box center [536, 379] width 148 height 23
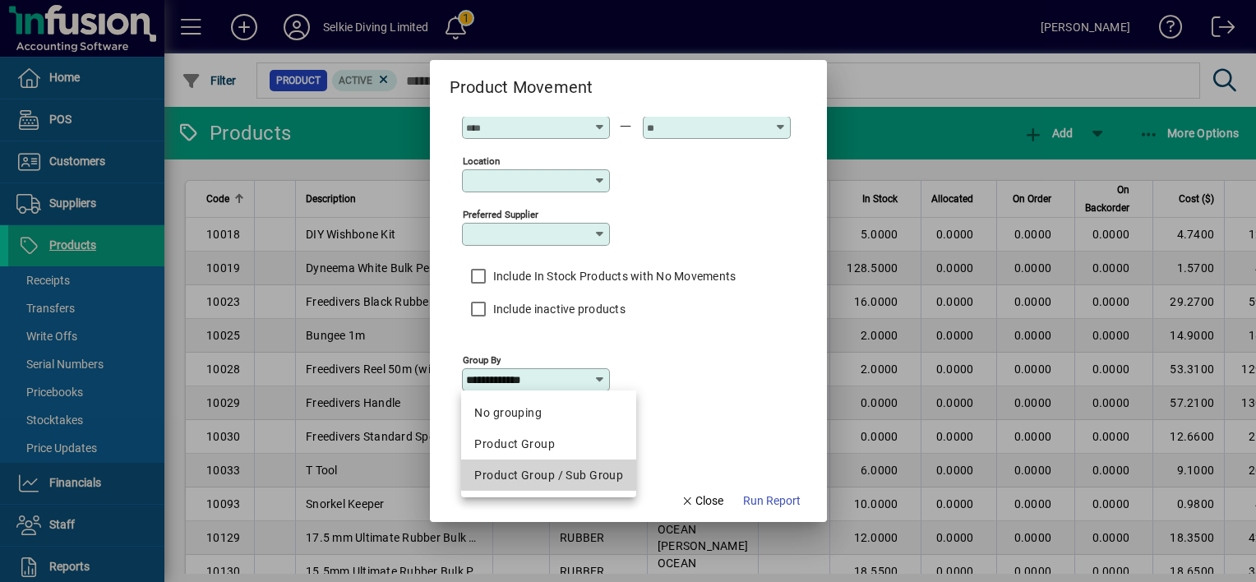
click at [552, 472] on div "Product Group / Sub Group" at bounding box center [548, 475] width 149 height 17
type input "**********"
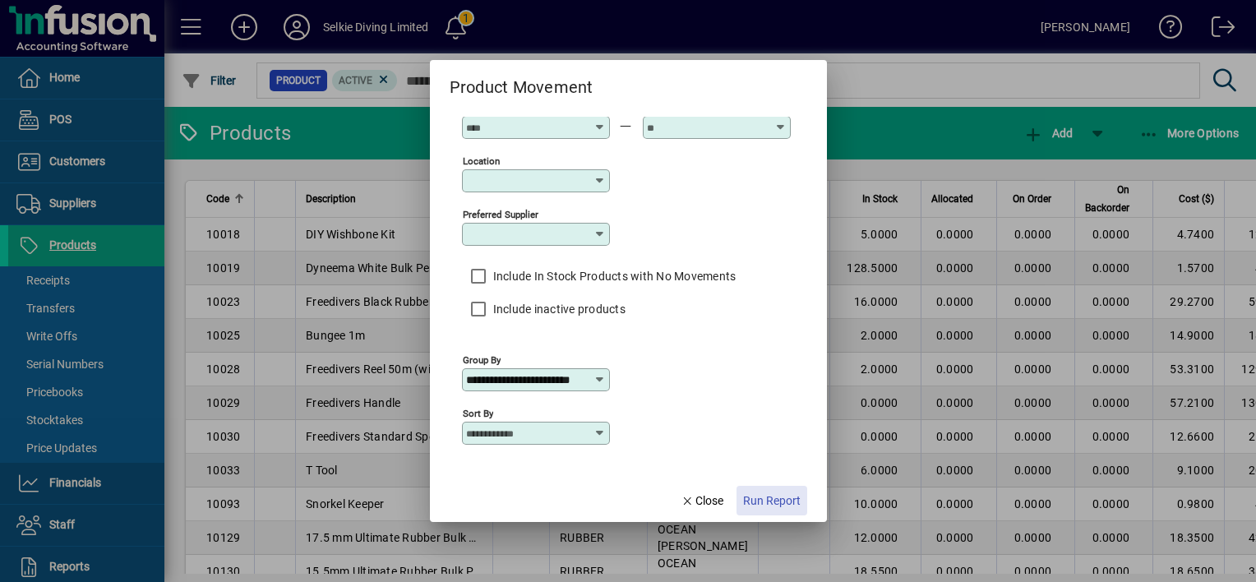
click at [774, 503] on span "Run Report" at bounding box center [772, 500] width 58 height 17
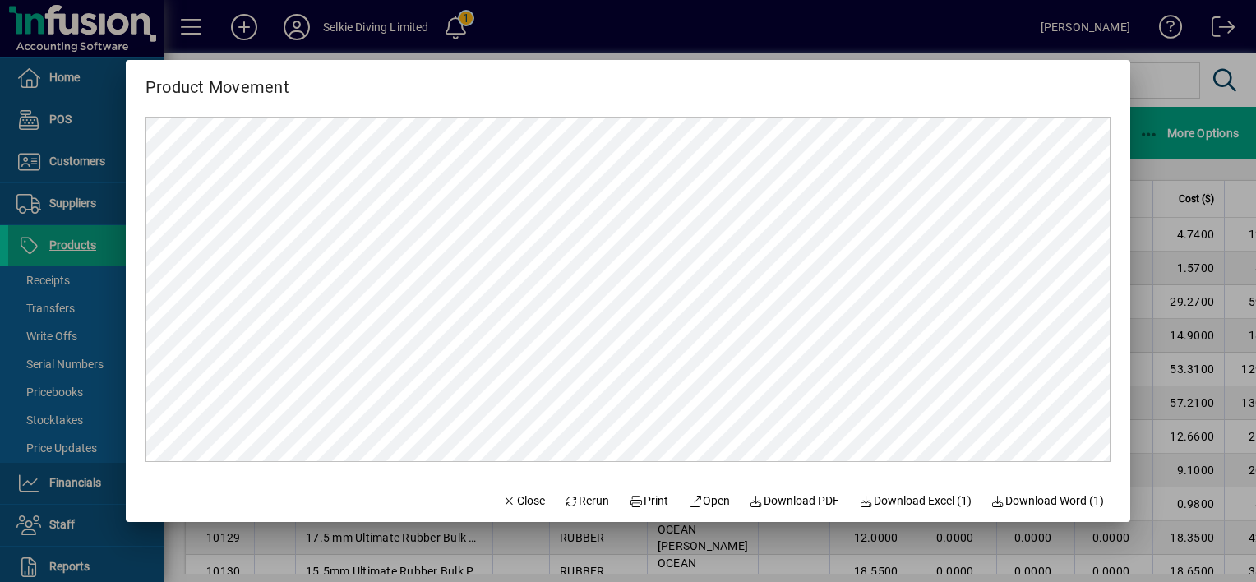
scroll to position [0, 0]
click at [903, 501] on span "Download Excel (1)" at bounding box center [915, 500] width 113 height 17
